Goal: Information Seeking & Learning: Learn about a topic

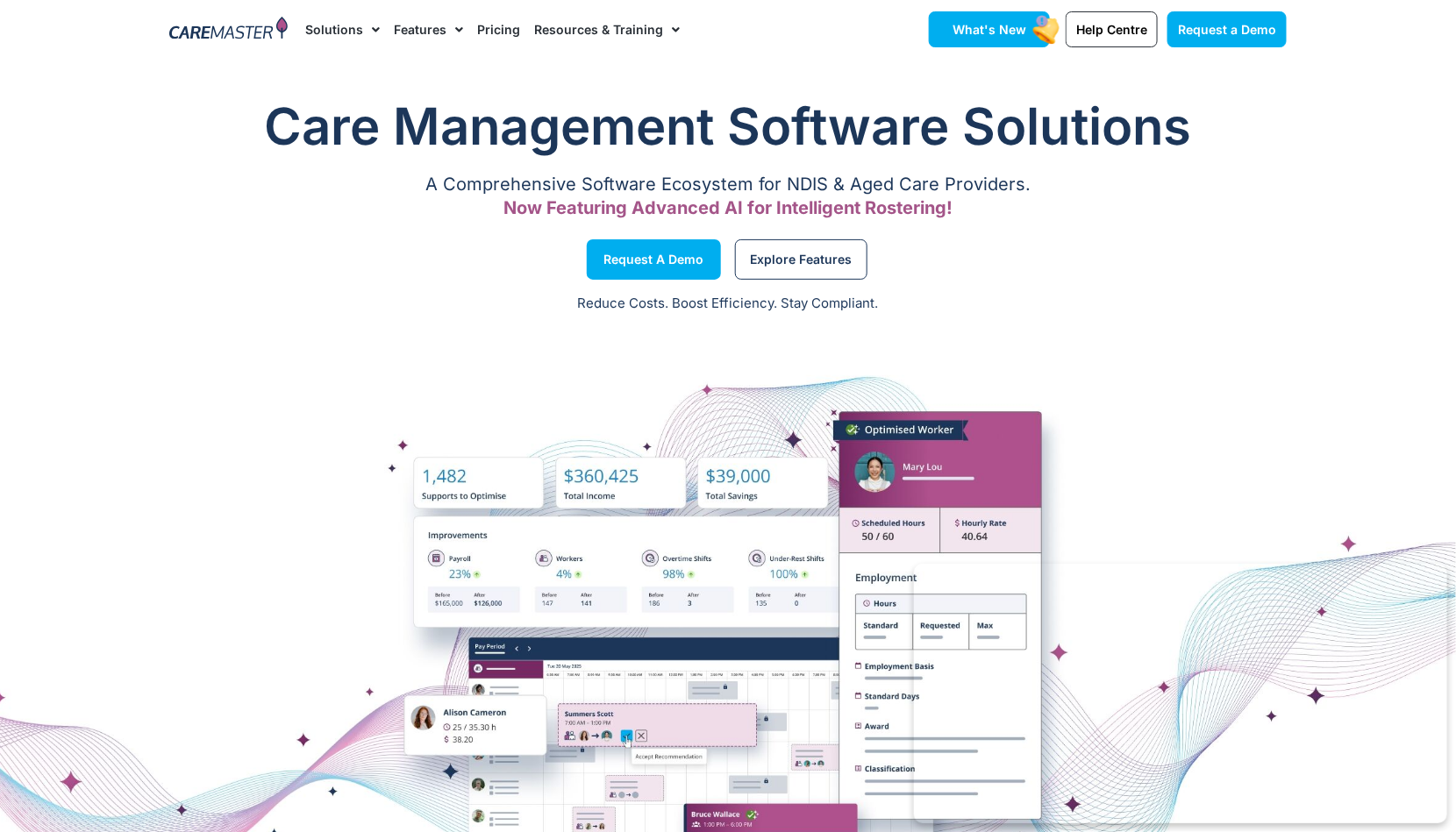
click at [994, 20] on link "What's New" at bounding box center [989, 30] width 121 height 36
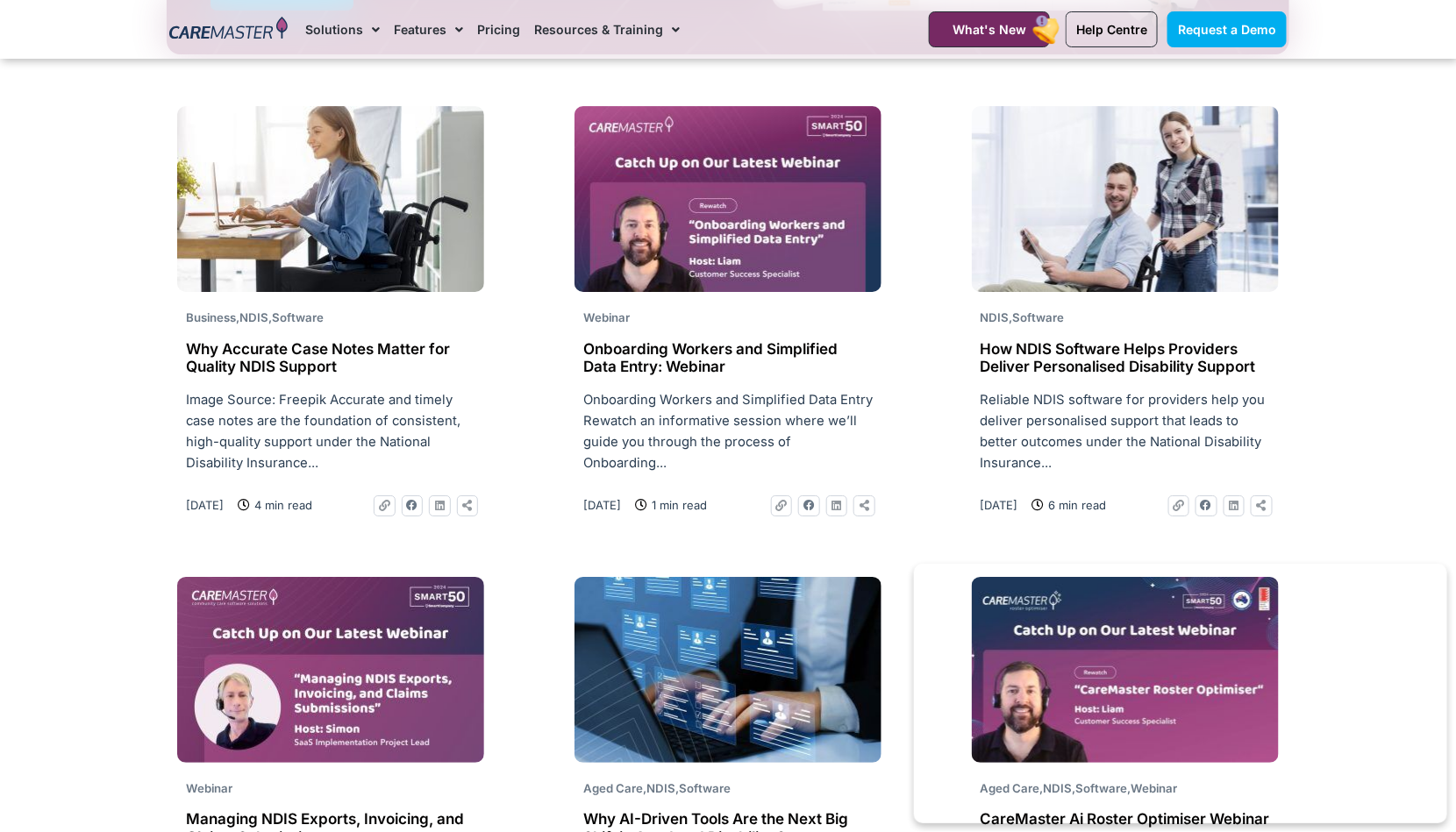
scroll to position [2207, 0]
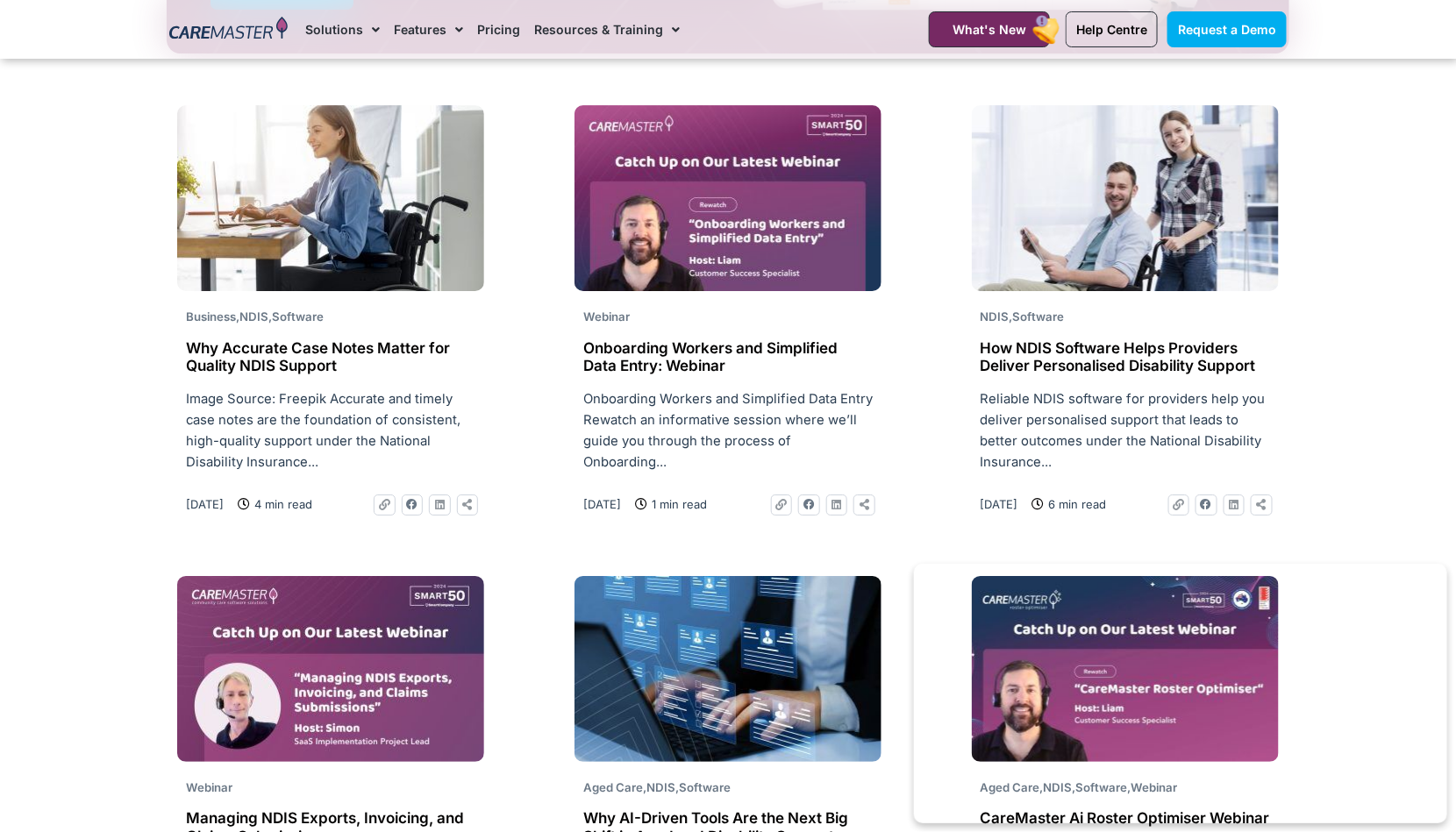
click at [357, 363] on h2 "Why Accurate Case Notes Matter for Quality NDIS Support" at bounding box center [331, 357] width 289 height 36
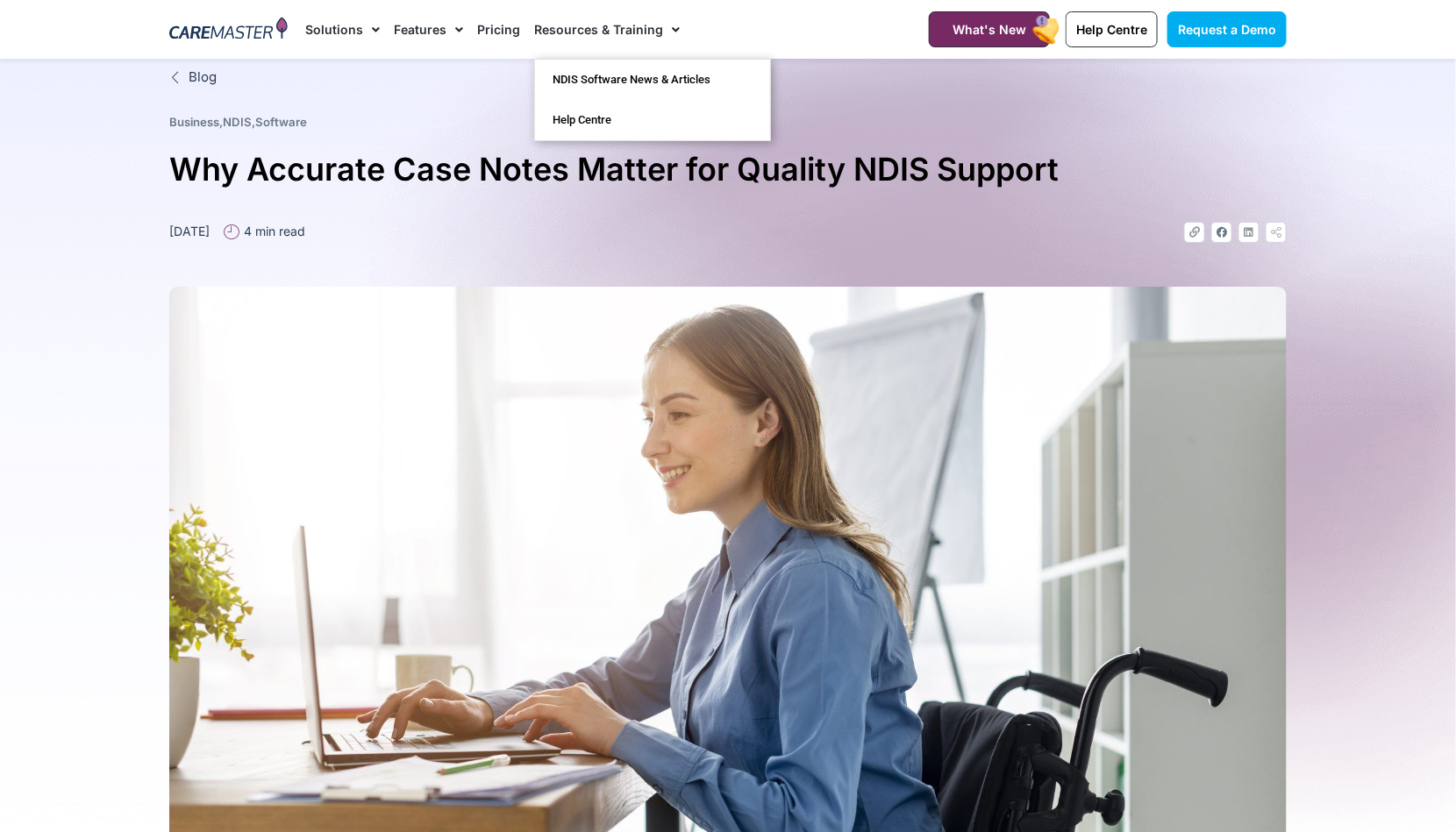
click at [547, 32] on link "Resources & Training" at bounding box center [607, 29] width 146 height 59
click at [668, 77] on link "NDIS Software News & Articles" at bounding box center [652, 80] width 236 height 40
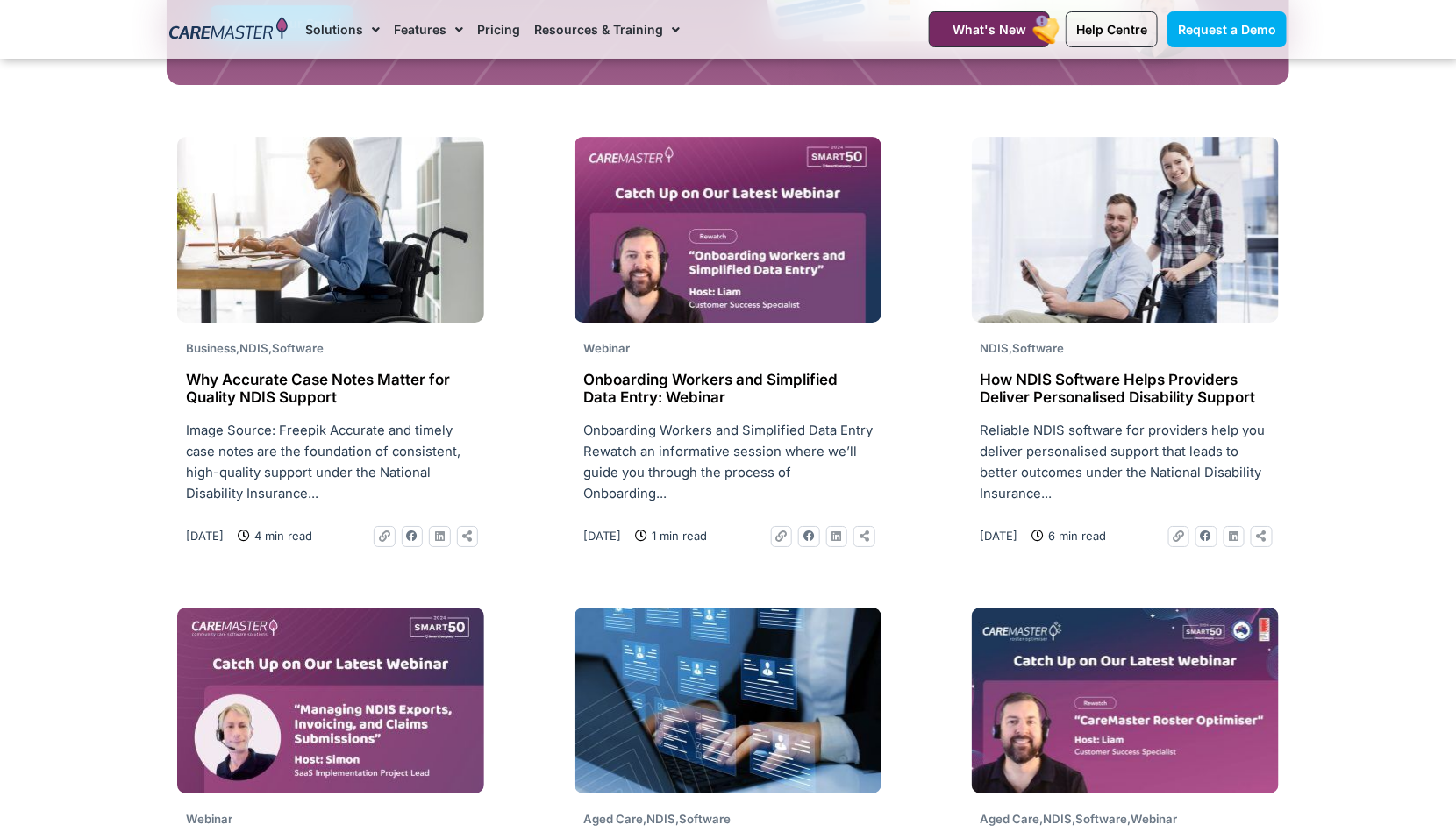
scroll to position [2173, 0]
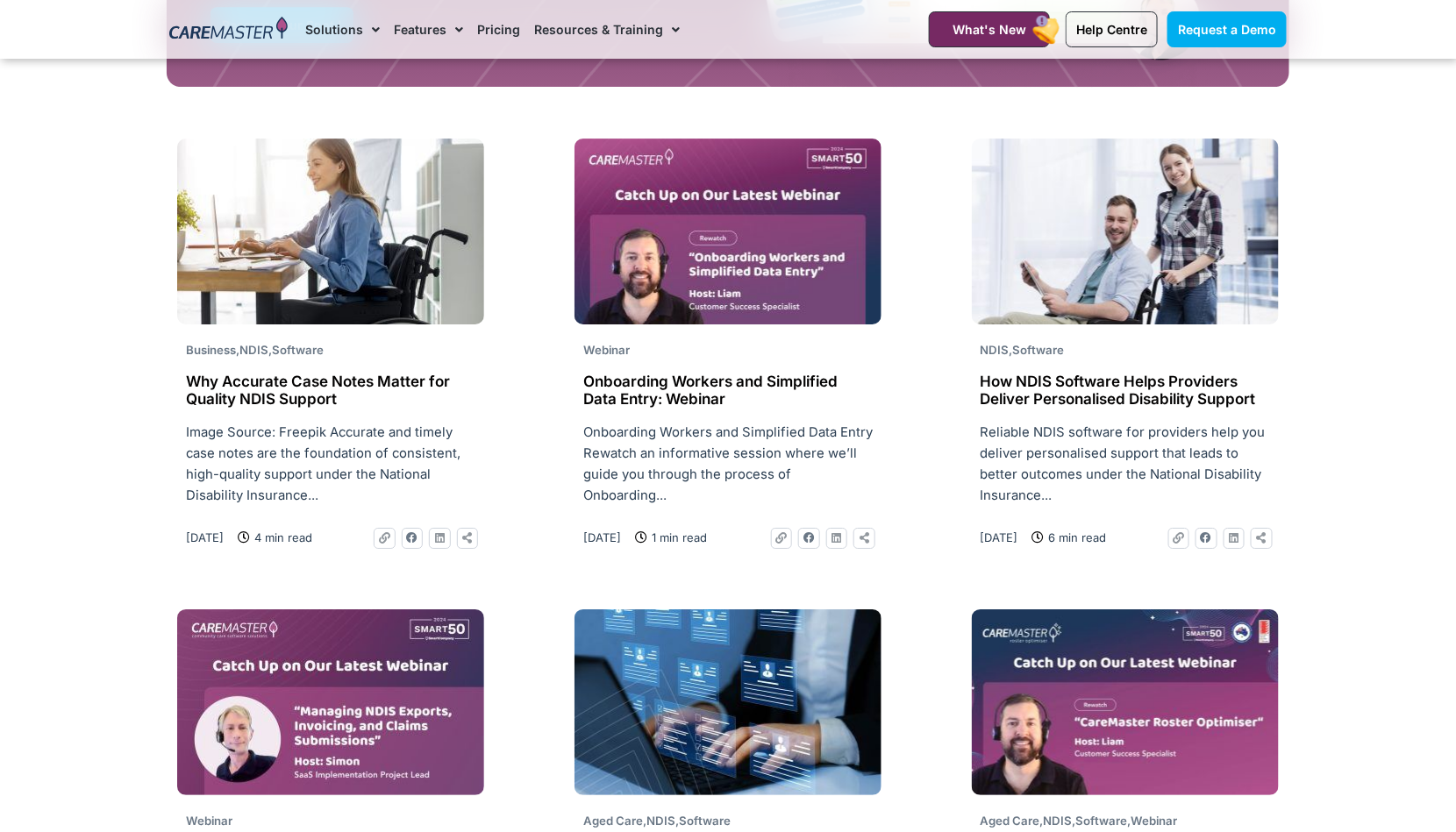
click at [761, 239] on img at bounding box center [728, 231] width 307 height 186
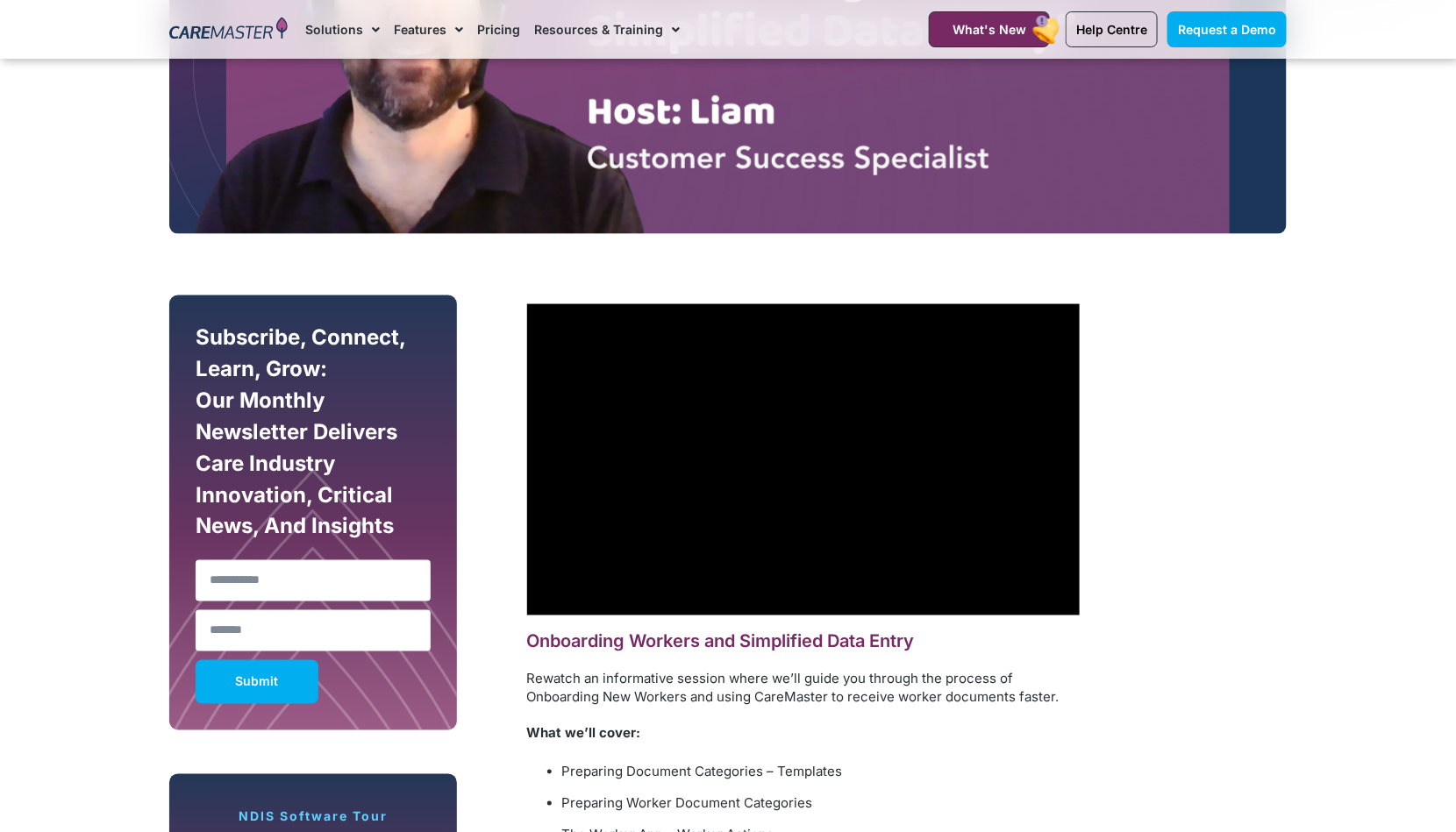
scroll to position [752, 0]
